Goal: Information Seeking & Learning: Learn about a topic

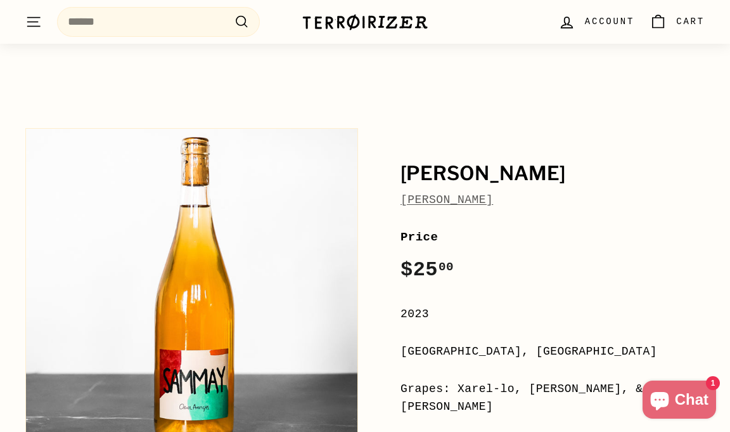
scroll to position [35, 0]
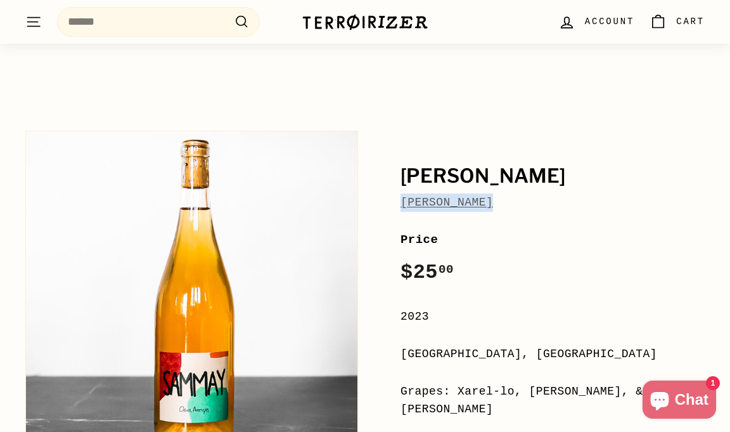
drag, startPoint x: 497, startPoint y: 202, endPoint x: 395, endPoint y: 207, distance: 102.2
copy link "[PERSON_NAME]"
drag, startPoint x: 496, startPoint y: 200, endPoint x: 387, endPoint y: 200, distance: 109.0
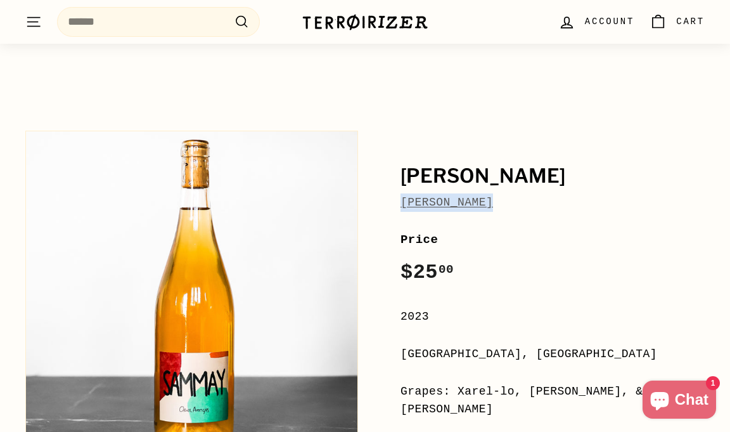
copy link "[PERSON_NAME]"
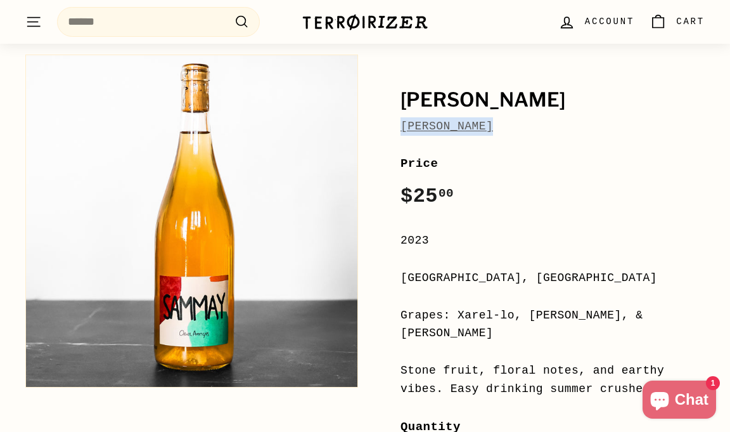
scroll to position [119, 0]
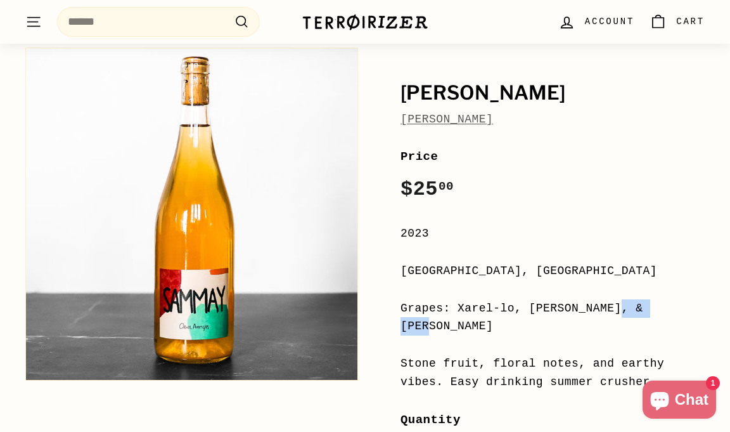
drag, startPoint x: 515, startPoint y: 308, endPoint x: 456, endPoint y: 309, distance: 58.9
click at [456, 308] on div "Grapes: Xarel-lo, [PERSON_NAME], & [PERSON_NAME]" at bounding box center [553, 317] width 304 height 37
copy div "Xarel-lo"
drag, startPoint x: 462, startPoint y: 270, endPoint x: 395, endPoint y: 274, distance: 66.7
click at [395, 274] on div "Sammay Blanc [PERSON_NAME] Price Regular price $25 00 $25.00 / 2023 [GEOGRAPHIC…" at bounding box center [538, 369] width 333 height 657
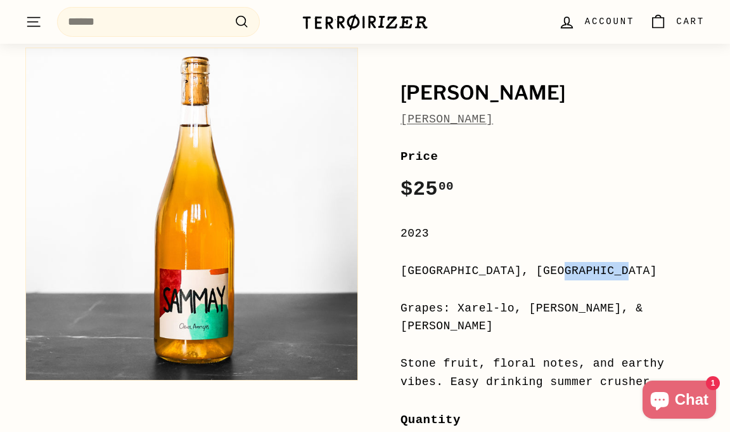
copy div "[GEOGRAPHIC_DATA]"
